Goal: Information Seeking & Learning: Learn about a topic

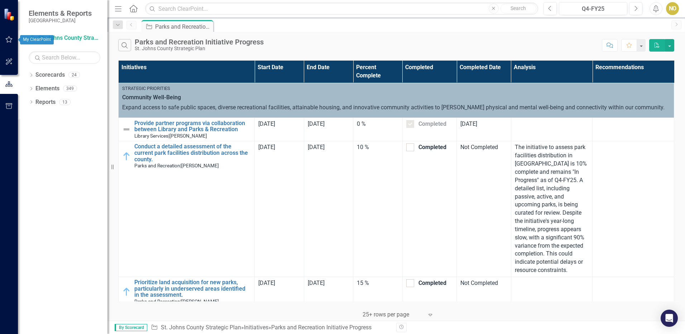
click at [7, 47] on button "button" at bounding box center [9, 39] width 16 height 15
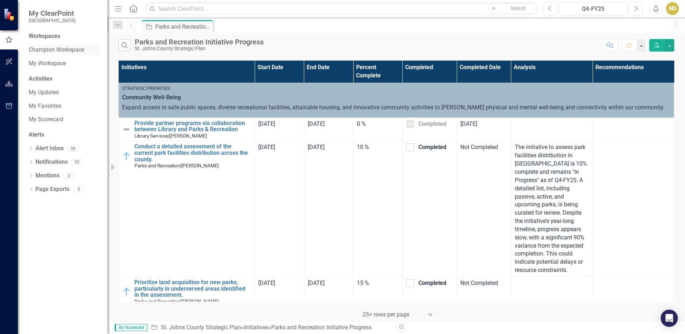
click at [62, 53] on link "Champion Workspace" at bounding box center [65, 50] width 72 height 8
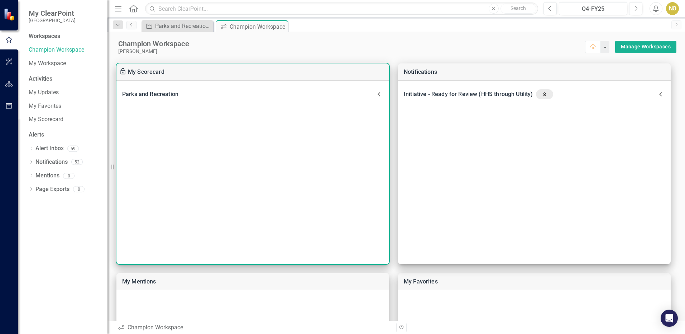
click at [381, 91] on icon at bounding box center [379, 94] width 9 height 9
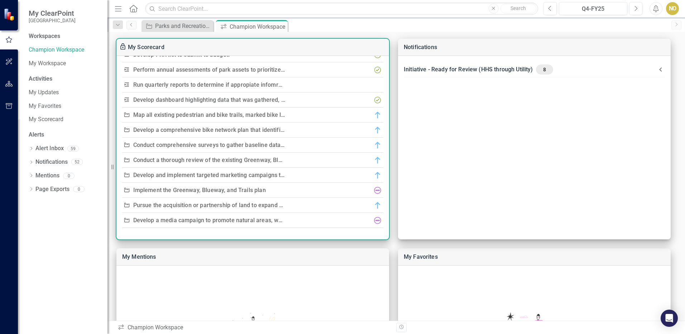
scroll to position [36, 0]
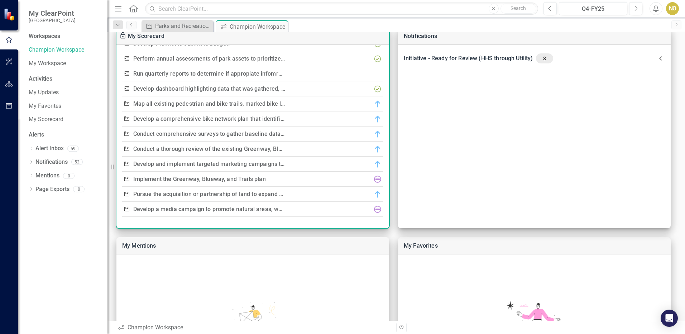
click at [175, 180] on link "Implement the Greenway, Blueway, and Trails plan" at bounding box center [199, 179] width 133 height 7
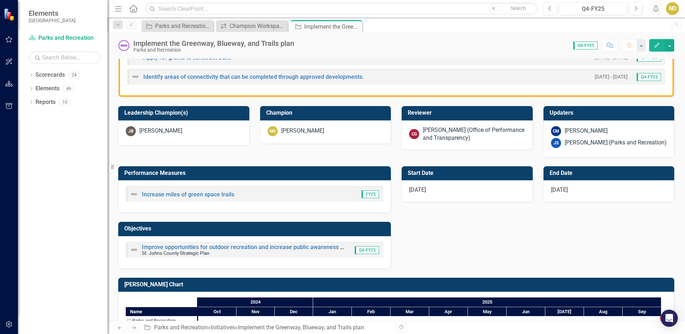
scroll to position [251, 0]
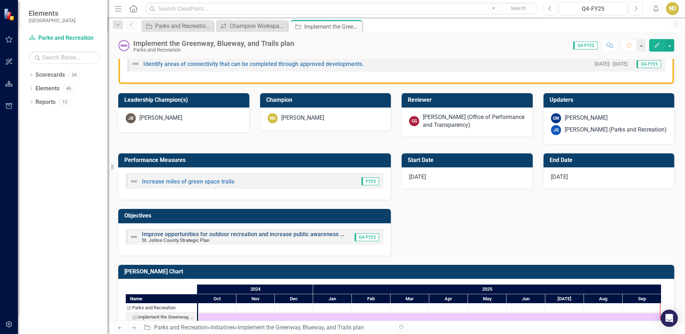
click at [311, 231] on link "Improve opportunities for outdoor recreation and increase public awareness of a…" at bounding box center [303, 234] width 323 height 7
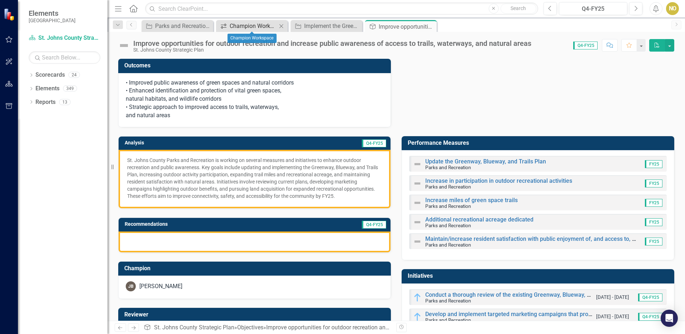
click at [257, 27] on div "Champion Workspace" at bounding box center [253, 26] width 47 height 9
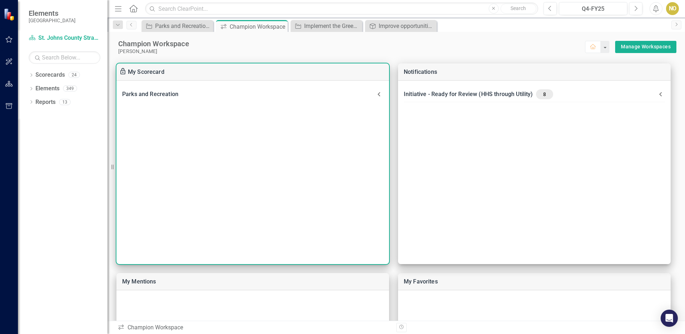
click at [381, 93] on icon at bounding box center [379, 94] width 9 height 9
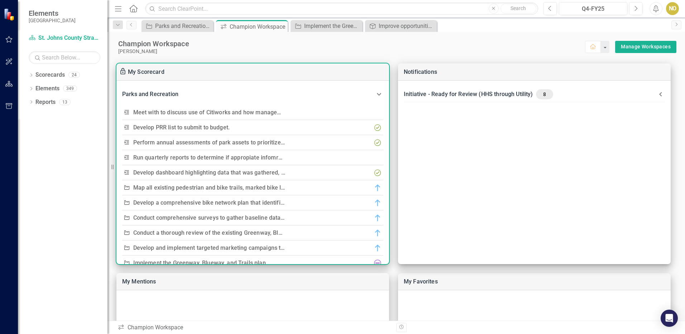
click at [263, 143] on link "Perform annual assessments of park assets to prioritize replacement needs, focu…" at bounding box center [305, 142] width 345 height 7
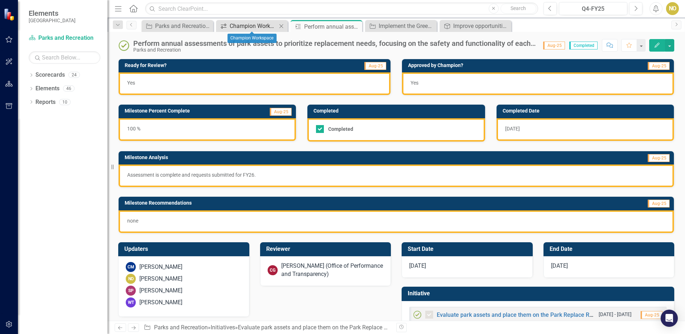
click at [234, 26] on div "Champion Workspace" at bounding box center [253, 26] width 47 height 9
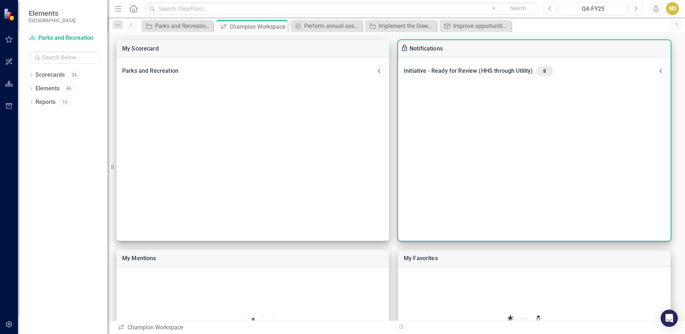
scroll to position [36, 0]
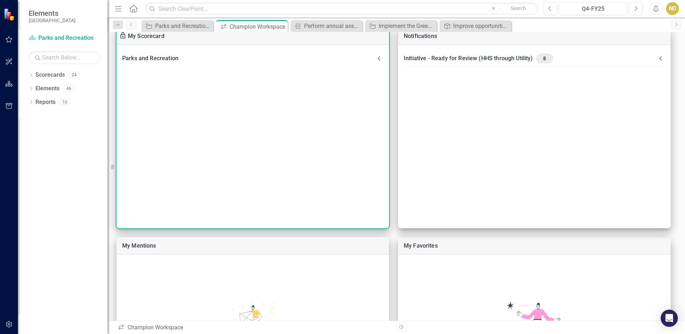
click at [377, 58] on icon at bounding box center [379, 58] width 9 height 9
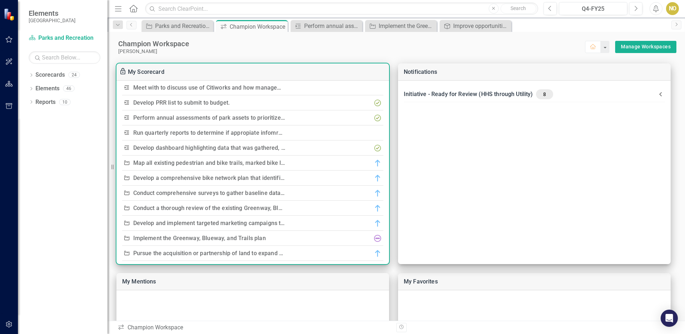
scroll to position [12, 0]
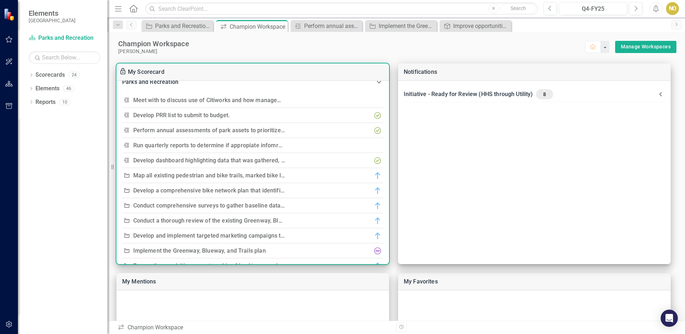
click at [217, 144] on link "Run quarterly reports to determine if appropiate infomration is being gathered." at bounding box center [236, 145] width 207 height 7
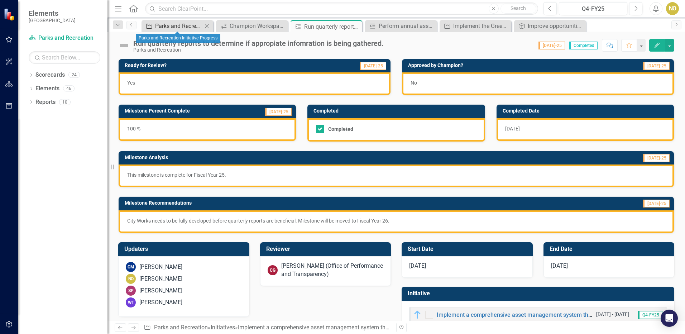
click at [180, 24] on div "Parks and Recreation Initiative Progress" at bounding box center [178, 26] width 47 height 9
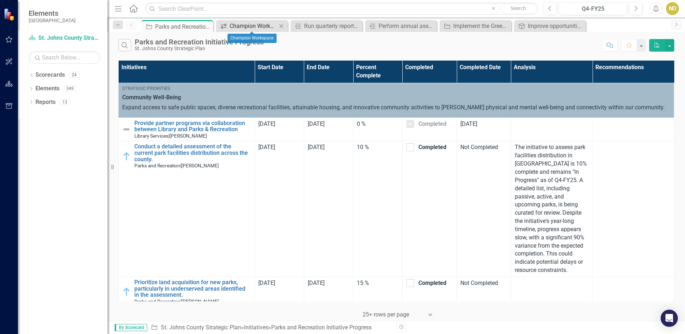
click at [240, 24] on div "Champion Workspace" at bounding box center [253, 26] width 47 height 9
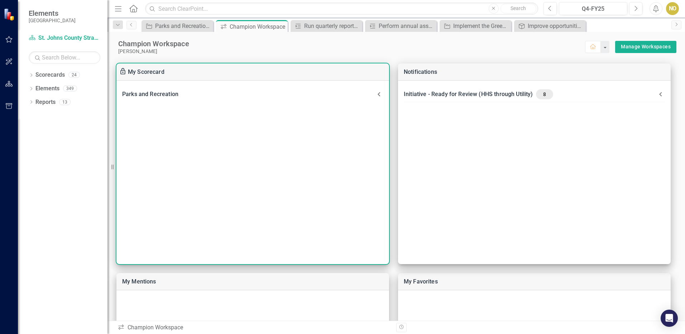
click at [378, 94] on icon at bounding box center [379, 94] width 3 height 4
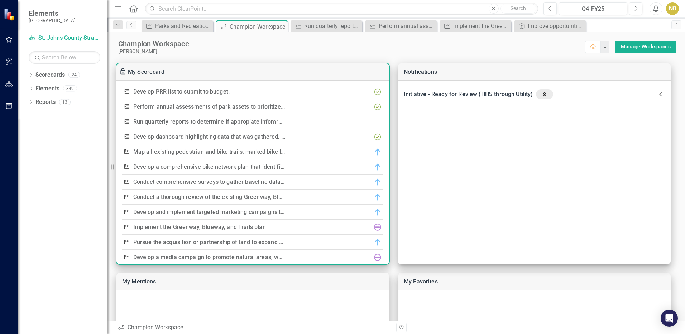
scroll to position [48, 0]
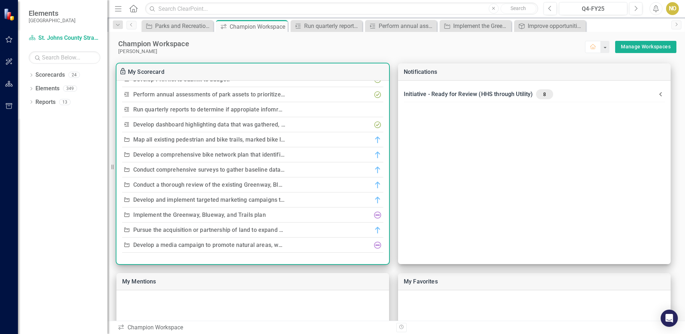
click at [247, 171] on link "Conduct comprehensive surveys to gather baseline data on community needs and sa…" at bounding box center [365, 169] width 464 height 7
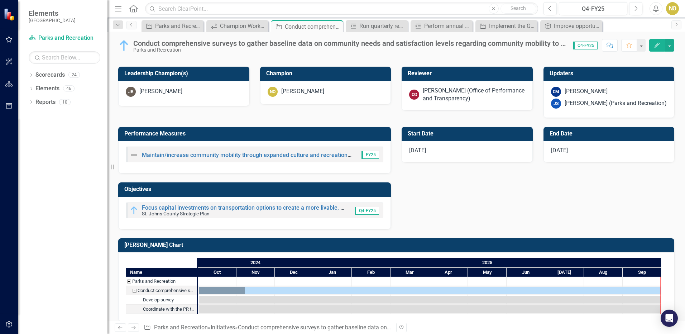
scroll to position [259, 0]
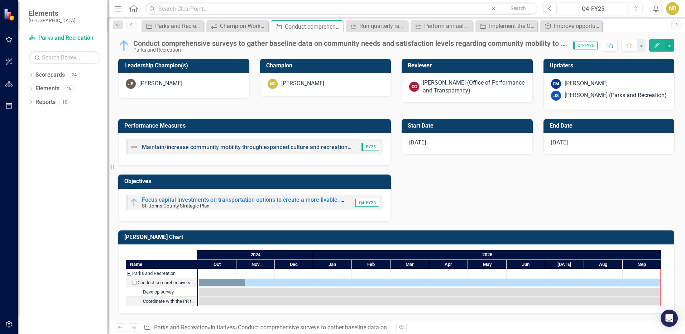
click at [218, 146] on link "Maintain/increase community mobility through expanded culture and recreational …" at bounding box center [331, 147] width 379 height 7
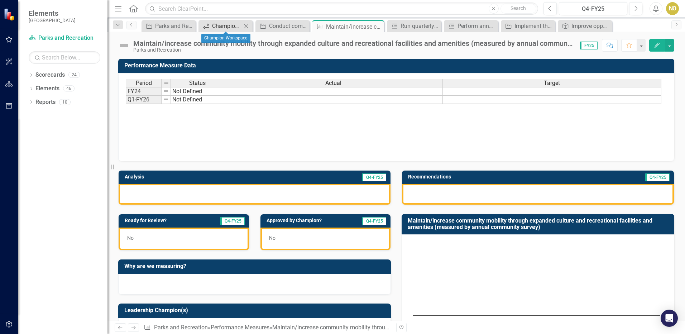
click at [212, 25] on div "Champion Workspace" at bounding box center [227, 26] width 30 height 9
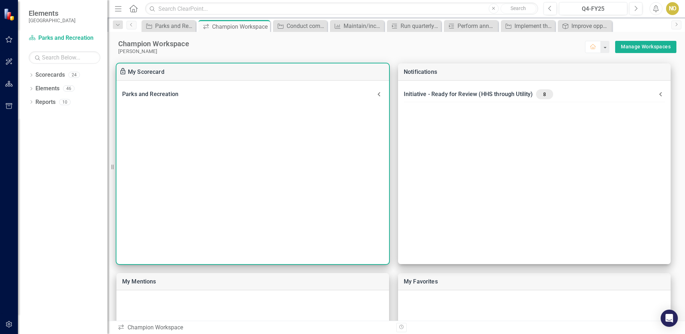
click at [380, 94] on icon at bounding box center [379, 94] width 9 height 9
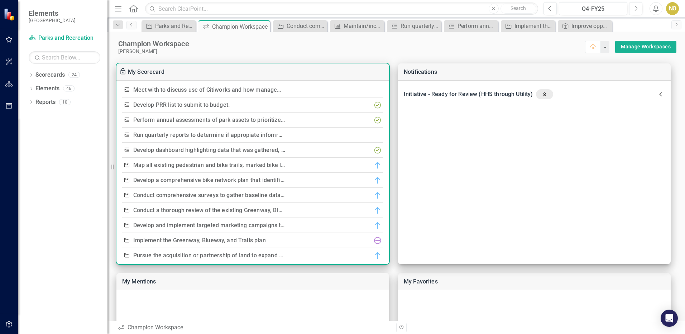
scroll to position [48, 0]
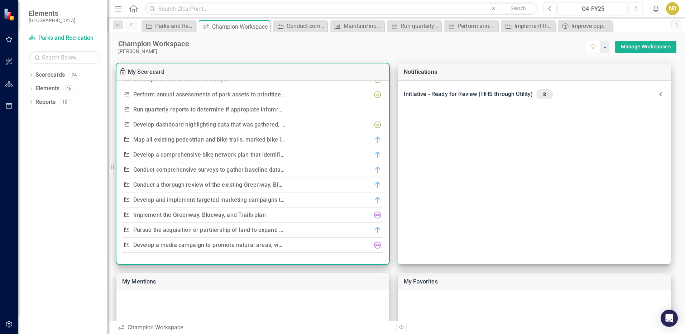
click at [234, 245] on link "Develop a media campaign to promote natural areas, which includes conducting a …" at bounding box center [266, 245] width 266 height 7
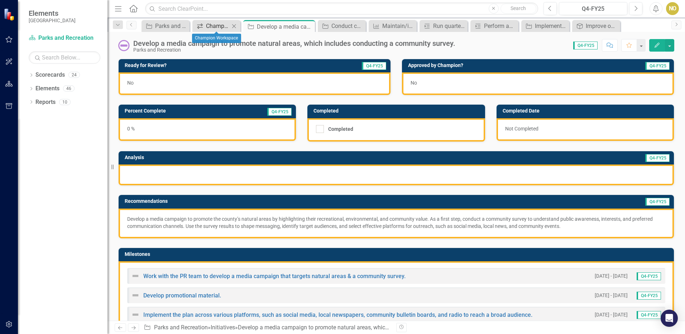
click at [203, 26] on icon "icon.workspace" at bounding box center [199, 26] width 7 height 6
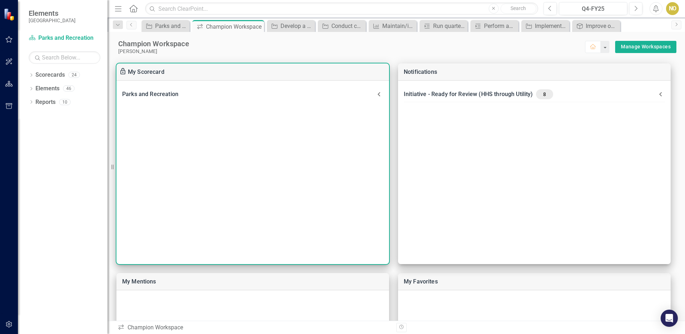
click at [378, 92] on icon at bounding box center [379, 94] width 9 height 9
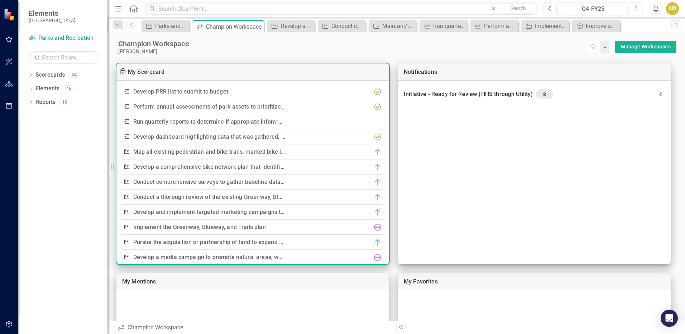
scroll to position [48, 0]
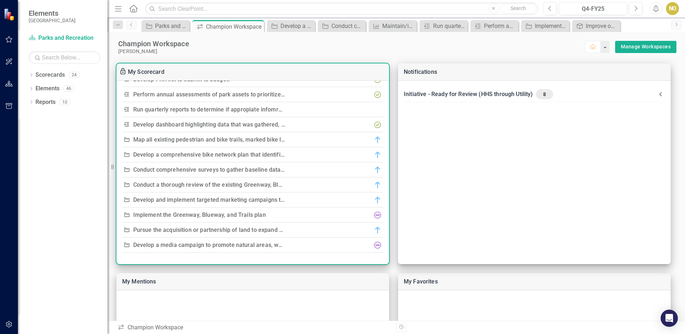
click at [225, 185] on link "Conduct a thorough review of the existing Greenway, Blueway, and Trails Plan." at bounding box center [236, 184] width 206 height 7
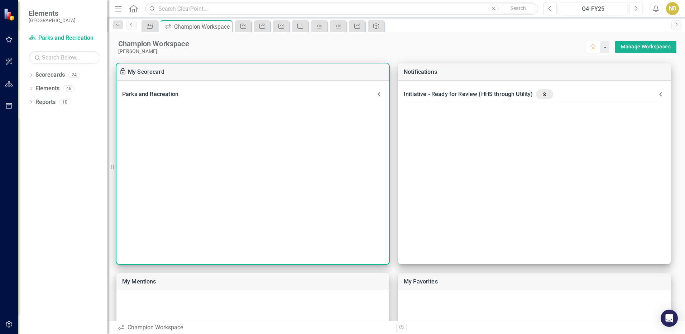
click at [379, 93] on icon at bounding box center [379, 94] width 3 height 4
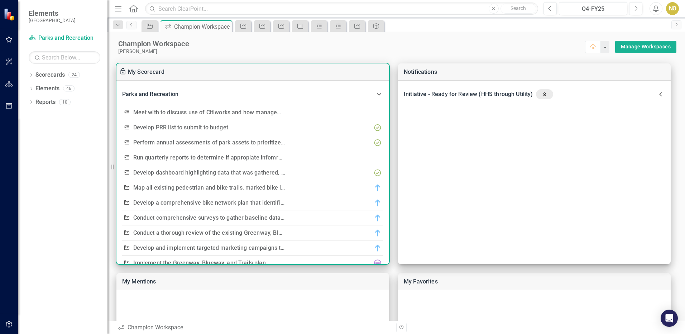
click at [255, 143] on link "Perform annual assessments of park assets to prioritize replacement needs, focu…" at bounding box center [305, 142] width 345 height 7
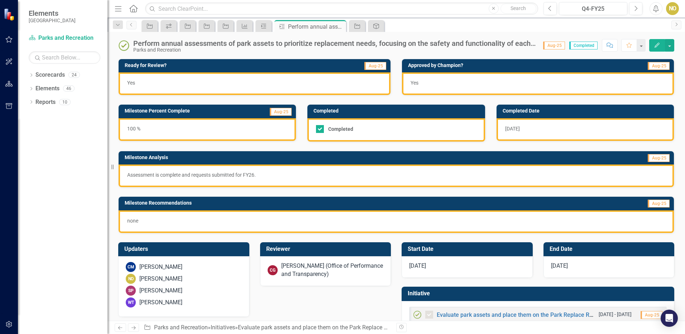
scroll to position [20, 0]
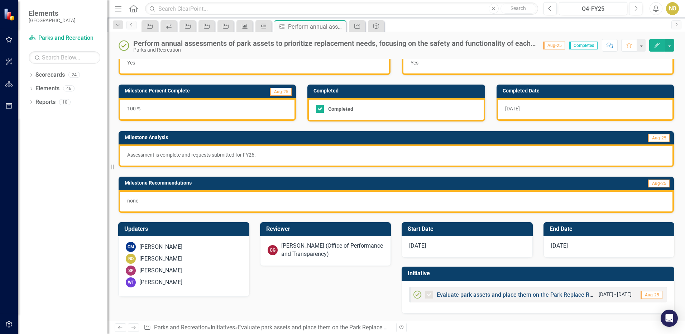
click at [463, 294] on link "Evaluate park assets and place them on the Park Replace Renewal Program to ensu…" at bounding box center [620, 294] width 366 height 7
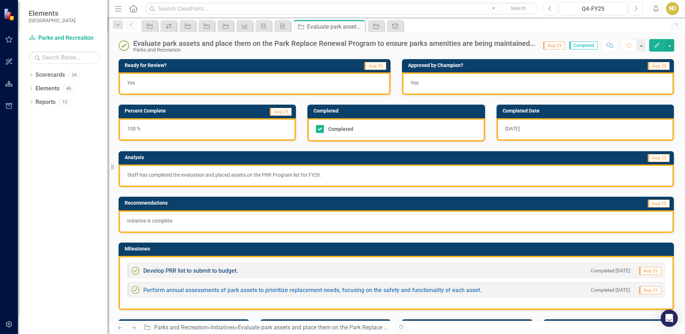
click at [230, 271] on link "Develop PRR list to submit to budget." at bounding box center [190, 270] width 95 height 7
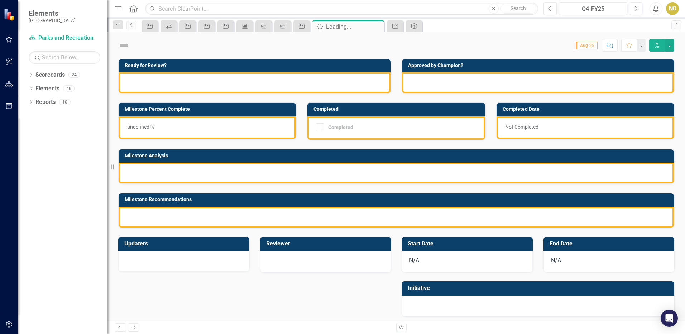
checkbox input "true"
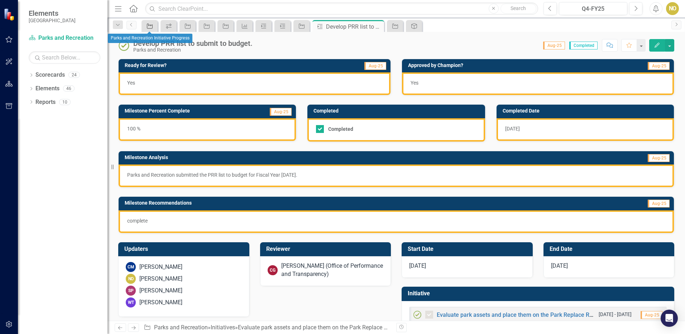
click at [150, 29] on div "Initiative" at bounding box center [148, 26] width 10 height 9
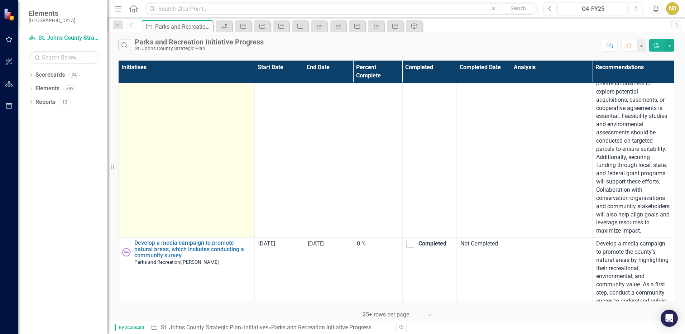
scroll to position [2213, 0]
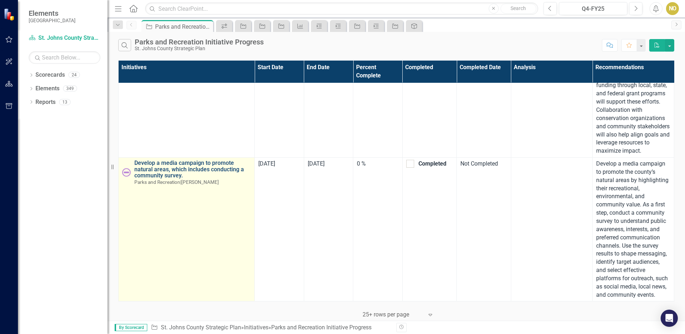
click at [170, 168] on link "Develop a media campaign to promote natural areas, which includes conducting a …" at bounding box center [192, 169] width 116 height 19
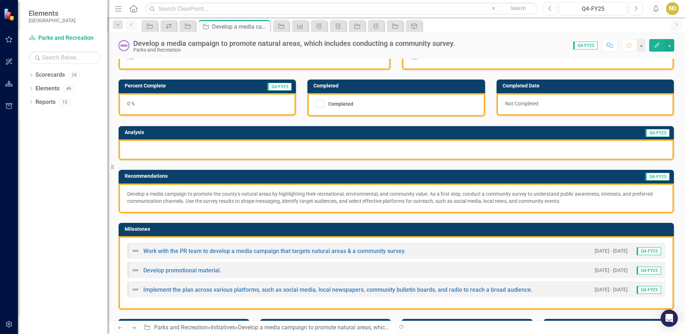
scroll to position [36, 0]
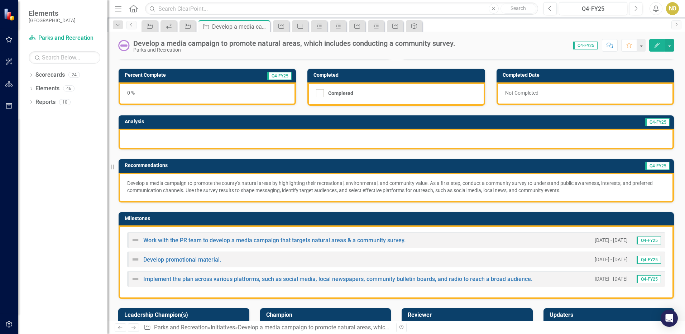
drag, startPoint x: 568, startPoint y: 190, endPoint x: 426, endPoint y: 198, distance: 142.1
click at [426, 198] on div "Develop a media campaign to promote the county’s natural areas by highlighting …" at bounding box center [396, 188] width 555 height 30
drag, startPoint x: 125, startPoint y: 183, endPoint x: 456, endPoint y: 177, distance: 331.5
click at [429, 174] on div "Develop a media campaign to promote the county’s natural areas by highlighting …" at bounding box center [396, 188] width 555 height 30
drag, startPoint x: 550, startPoint y: 191, endPoint x: 544, endPoint y: 192, distance: 7.0
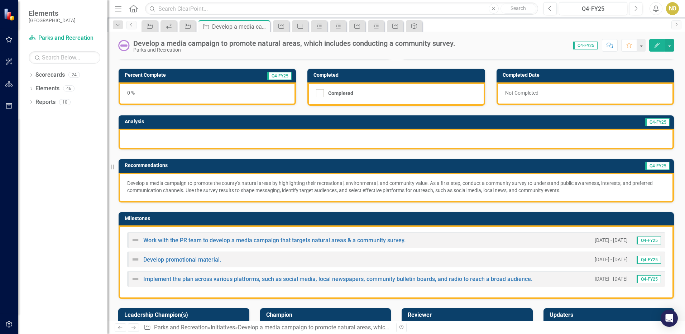
click at [535, 194] on div "Develop a media campaign to promote the county’s natural areas by highlighting …" at bounding box center [396, 188] width 555 height 30
drag, startPoint x: 567, startPoint y: 190, endPoint x: 415, endPoint y: 187, distance: 152.0
click at [415, 187] on p "Develop a media campaign to promote the county’s natural areas by highlighting …" at bounding box center [396, 187] width 538 height 14
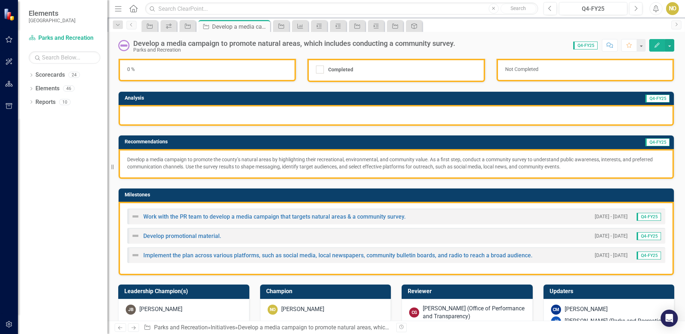
scroll to position [72, 0]
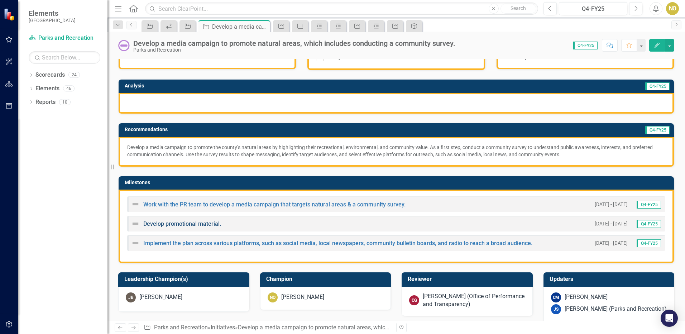
click at [182, 224] on link "Develop promotional material." at bounding box center [182, 223] width 78 height 7
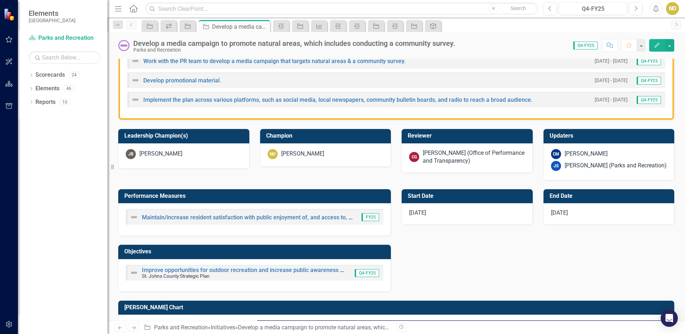
scroll to position [251, 0]
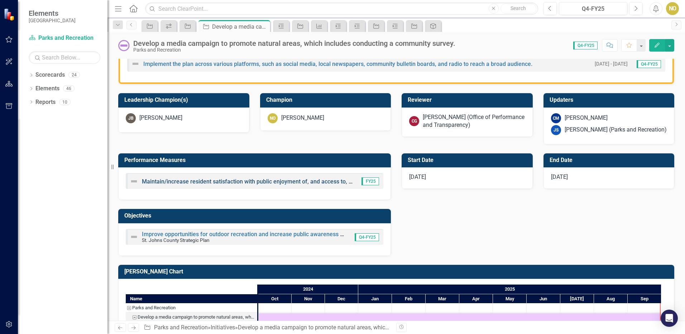
click at [266, 181] on link "Maintain/increase resident satisfaction with public enjoyment of, and access to…" at bounding box center [316, 181] width 348 height 7
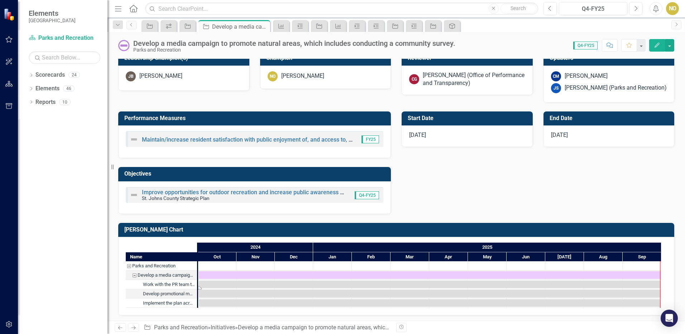
scroll to position [295, 0]
